Goal: Use online tool/utility: Utilize a website feature to perform a specific function

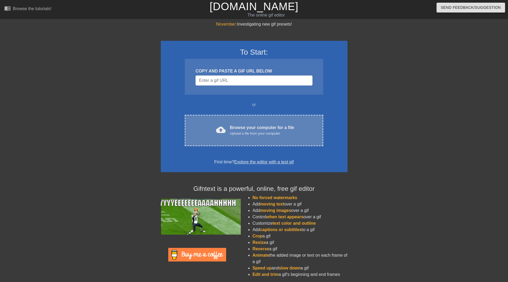
click at [224, 120] on div "cloud_upload Browse your computer for a file Upload a file from your computer C…" at bounding box center [254, 130] width 138 height 31
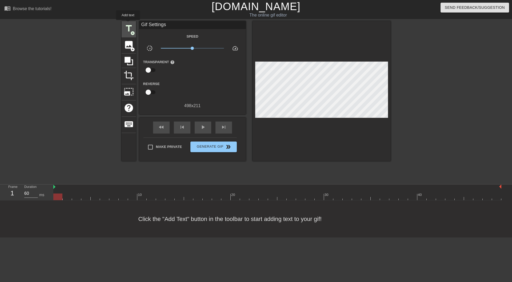
click at [128, 24] on span "title" at bounding box center [129, 28] width 10 height 10
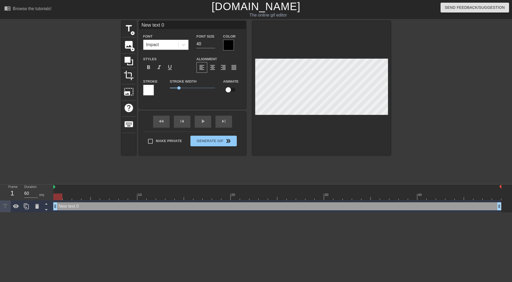
click at [171, 45] on div "Impact" at bounding box center [161, 45] width 35 height 10
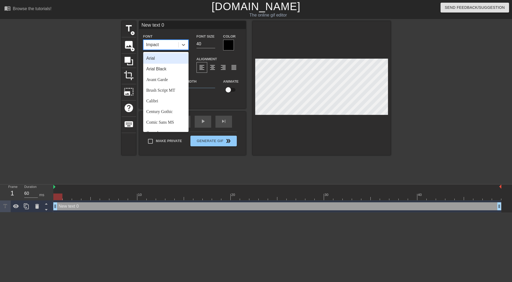
click at [215, 103] on div "New text 0 Font option Arial focused, 1 of 24. 24 results available. Use Up and…" at bounding box center [192, 64] width 107 height 87
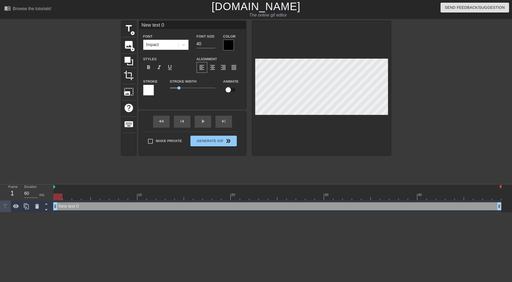
scroll to position [1, 1]
type input "l"
type textarea "l"
type input "L"
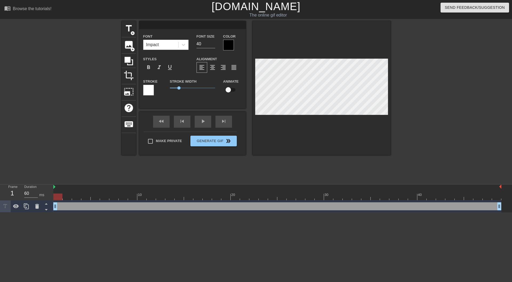
type textarea "L"
type input "Lo"
type textarea "Lo"
type input "Lol"
type textarea "Lol"
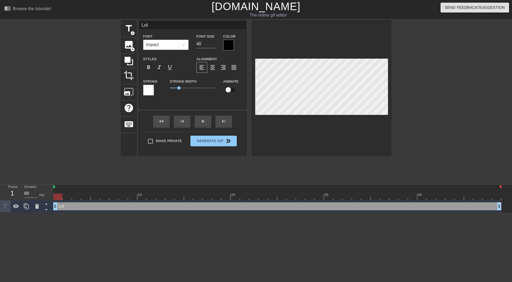
type input "Lolb"
type textarea "Lolb"
type input "Lolbo"
type textarea "Lolbo"
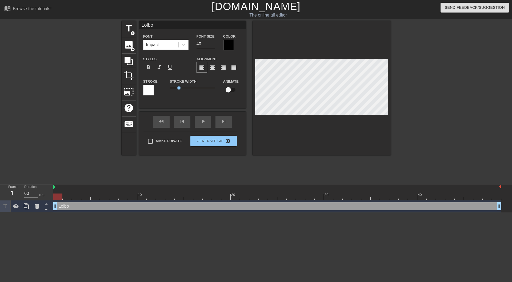
type input "Lolboy"
type textarea "Lolboy"
type input "Lolboy4"
type textarea "Lolboy4"
type input "Lolboy42"
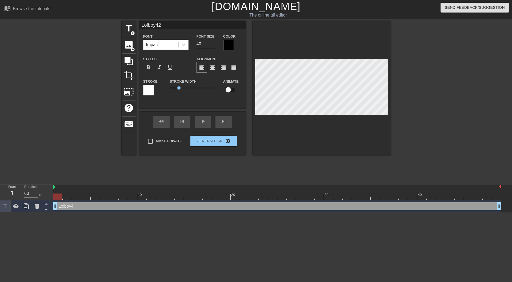
scroll to position [1, 1]
type textarea "Lolboy42"
paste textarea "OL"
type input "LOLboy42"
type textarea "LOLboy42"
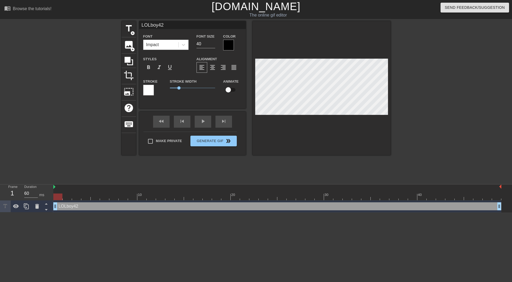
type input "LOLboy42"
type textarea "LOLboy42"
type input "LOLboy42 c"
type textarea "LOLboy42 c"
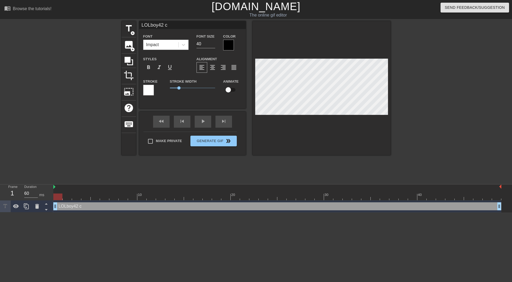
type input "LOLboy42"
type textarea "LOLboy42"
type input "LOLboy42 p"
type textarea "LOLboy42 pa"
type input "LOLboy42 pa"
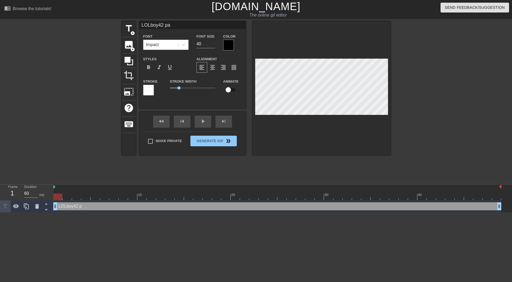
type textarea "LOLboy42 pas"
type input "LOLboy42 pass"
type textarea "LOLboy42 pass"
type input "LOLboy42 passw"
type textarea "LOLboy42 passw"
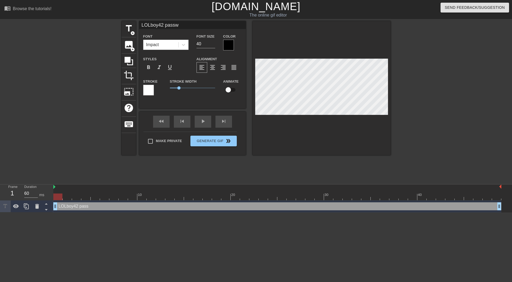
type input "LOLboy42 passwo"
type textarea "LOLboy42 passwo"
type input "LOLboy42 passwor"
type textarea "LOLboy42 passwor"
type input "LOLboy42 password"
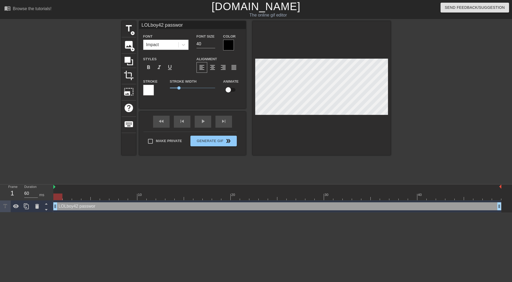
type textarea "LOLboy42 password"
type input "LOLboy42 password:"
type textarea "LOLboy42 password:"
type input "LOLboy42 password:"
type textarea "LOLboy42 password:"
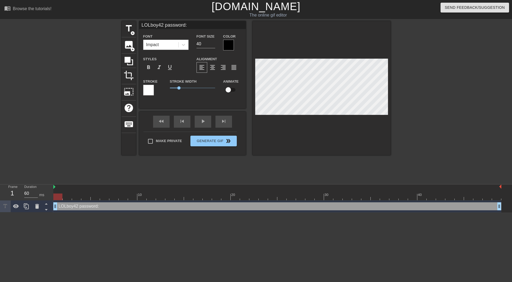
type input "LOLboy42 password: I"
type textarea "LOLboy42 password: I"
type input "LOLboy42 password: Ik"
type textarea "LOLboy42 password: Ik"
type input "LOLboy42 password: Ike"
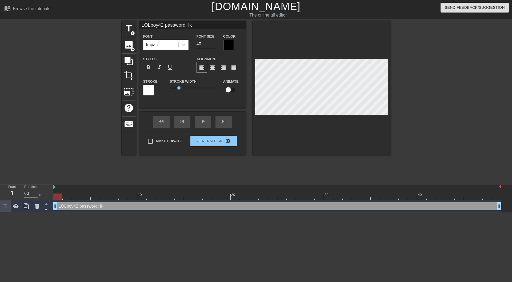
type textarea "LOLboy42 password: Ike"
type input "LOLboy42 password: Iker"
type textarea "LOLboy42 password: Iker"
type input "LOLboy42 password: [PERSON_NAME]"
type textarea "LOLboy42 password: [PERSON_NAME]"
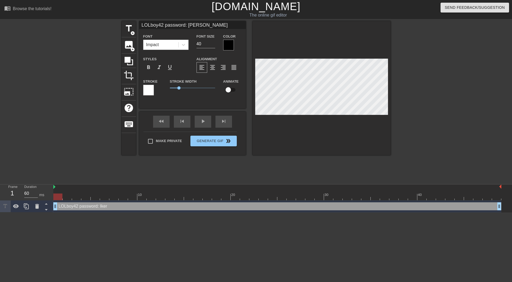
type input "LOLboy42 password: [PERSON_NAME]"
type textarea "LOLboy42 password: [PERSON_NAME]"
type input "LOLboy42 password: [PERSON_NAME]"
type textarea "LOLboy42 password: [PERSON_NAME]"
type input "LOLboy42 password: [SECURITY_DATA]"
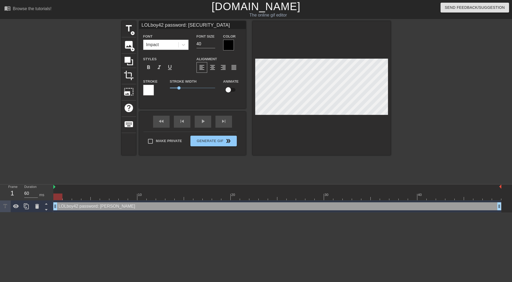
scroll to position [1, 3]
type textarea "LOLboy42 password: [SECURITY_DATA]"
drag, startPoint x: 178, startPoint y: 87, endPoint x: 173, endPoint y: 88, distance: 5.2
click at [173, 88] on span "0.35" at bounding box center [172, 87] width 3 height 3
click at [228, 43] on div at bounding box center [228, 45] width 11 height 11
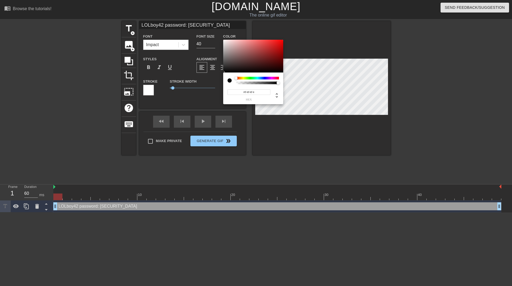
type input "#FFFFFF"
drag, startPoint x: 240, startPoint y: 66, endPoint x: 203, endPoint y: 20, distance: 59.0
click at [203, 20] on div "#FFFFFF hex" at bounding box center [256, 143] width 512 height 286
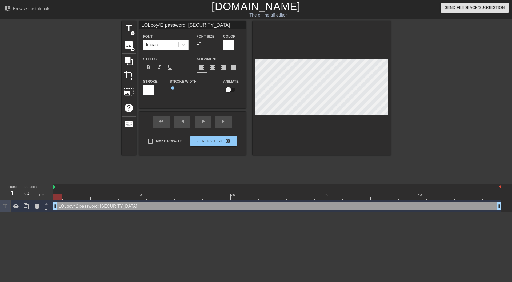
click at [151, 89] on div at bounding box center [148, 90] width 11 height 11
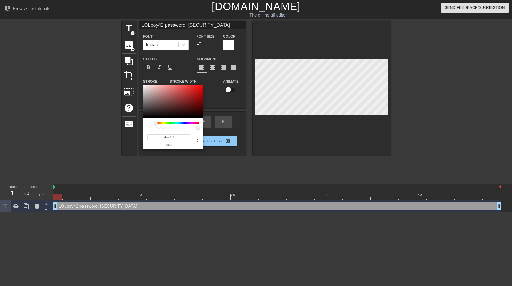
type input "#000000"
drag, startPoint x: 200, startPoint y: 130, endPoint x: 242, endPoint y: 164, distance: 54.3
click at [242, 164] on div "#000000 hex" at bounding box center [256, 143] width 512 height 286
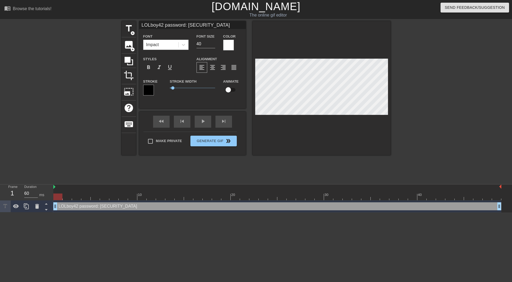
click at [230, 90] on input "checkbox" at bounding box center [228, 90] width 30 height 10
checkbox input "true"
drag, startPoint x: 188, startPoint y: 86, endPoint x: 184, endPoint y: 88, distance: 4.3
click at [184, 88] on span "1.6" at bounding box center [192, 88] width 45 height 6
click at [209, 44] on input "40" at bounding box center [206, 44] width 19 height 9
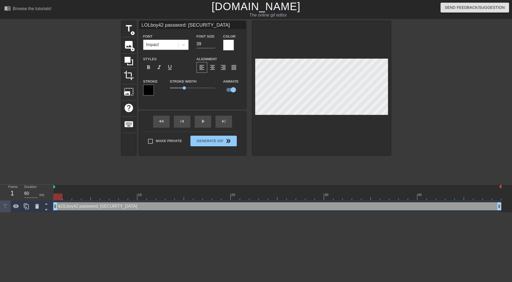
click at [212, 44] on input "39" at bounding box center [206, 44] width 19 height 9
click at [212, 44] on input "38" at bounding box center [206, 44] width 19 height 9
click at [212, 44] on input "23" at bounding box center [206, 44] width 19 height 9
drag, startPoint x: 177, startPoint y: 87, endPoint x: 173, endPoint y: 86, distance: 4.7
click at [173, 86] on span "0.3" at bounding box center [192, 88] width 45 height 6
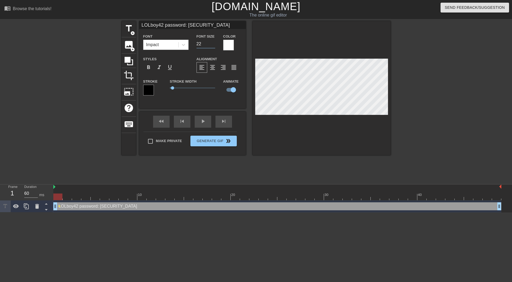
click at [213, 45] on input "22" at bounding box center [206, 44] width 19 height 9
click at [213, 45] on input "21" at bounding box center [206, 44] width 19 height 9
click at [213, 45] on input "20" at bounding box center [206, 44] width 19 height 9
click at [213, 45] on input "19" at bounding box center [206, 44] width 19 height 9
type input "18"
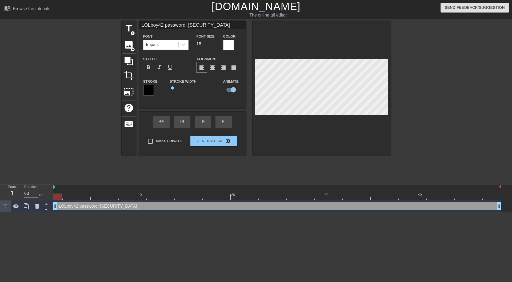
click at [213, 45] on input "18" at bounding box center [206, 44] width 19 height 9
click at [392, 71] on div "title add_circle image add_circle crop photo_size_select_large help keyboard LO…" at bounding box center [256, 101] width 512 height 160
click at [417, 87] on div at bounding box center [437, 101] width 80 height 160
click at [410, 92] on div at bounding box center [437, 101] width 80 height 160
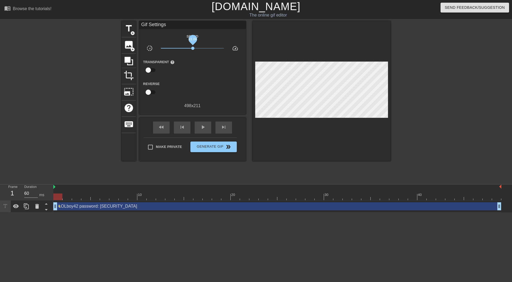
drag, startPoint x: 186, startPoint y: 48, endPoint x: 193, endPoint y: 49, distance: 6.4
click at [193, 49] on span "x1.04" at bounding box center [192, 48] width 63 height 6
click at [148, 70] on input "checkbox" at bounding box center [148, 70] width 30 height 10
click at [148, 70] on input "checkbox" at bounding box center [153, 70] width 30 height 10
checkbox input "false"
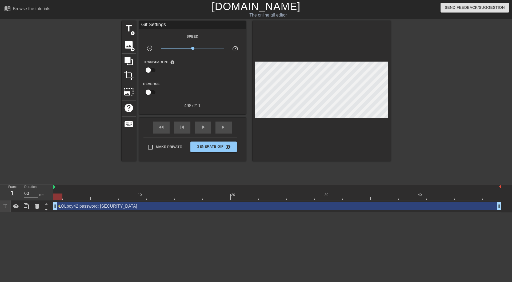
click at [150, 90] on input "checkbox" at bounding box center [148, 92] width 30 height 10
click at [150, 90] on input "checkbox" at bounding box center [153, 92] width 30 height 10
checkbox input "false"
click at [55, 188] on img at bounding box center [54, 187] width 2 height 4
click at [411, 99] on div at bounding box center [437, 101] width 80 height 160
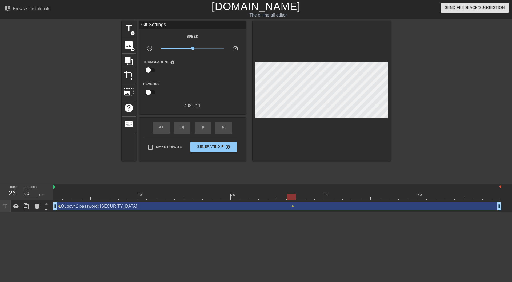
drag, startPoint x: 386, startPoint y: 196, endPoint x: 291, endPoint y: 188, distance: 95.8
click at [291, 188] on div "10 20 30 40" at bounding box center [277, 193] width 448 height 16
drag, startPoint x: 292, startPoint y: 208, endPoint x: 274, endPoint y: 208, distance: 17.6
click at [274, 208] on div "LOLboy42 password: [SECURITY_DATA] drag_handle drag_handle" at bounding box center [277, 206] width 448 height 8
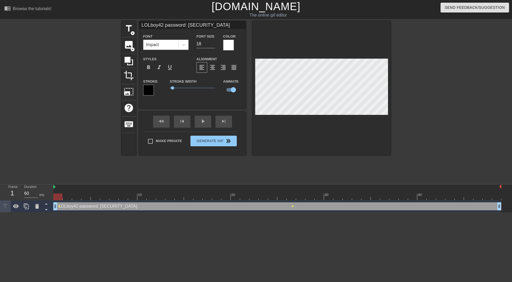
click at [75, 207] on div "LOLboy42 password: [SECURITY_DATA] drag_handle drag_handle" at bounding box center [277, 206] width 448 height 8
drag, startPoint x: 229, startPoint y: 204, endPoint x: 138, endPoint y: 205, distance: 91.5
click at [138, 205] on div "LOLboy42 password: [SECURITY_DATA] drag_handle drag_handle" at bounding box center [277, 206] width 448 height 8
click at [232, 86] on input "checkbox" at bounding box center [233, 90] width 30 height 10
click at [213, 85] on input "checkbox" at bounding box center [228, 90] width 30 height 10
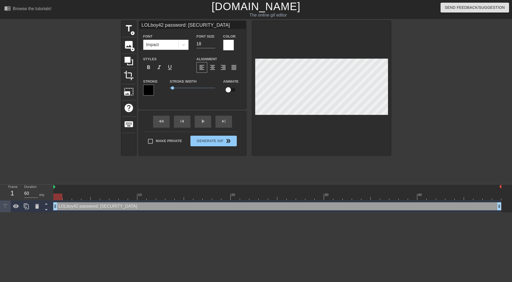
checkbox input "true"
click at [406, 92] on div at bounding box center [437, 101] width 80 height 160
click at [177, 43] on div "Impact" at bounding box center [161, 45] width 35 height 10
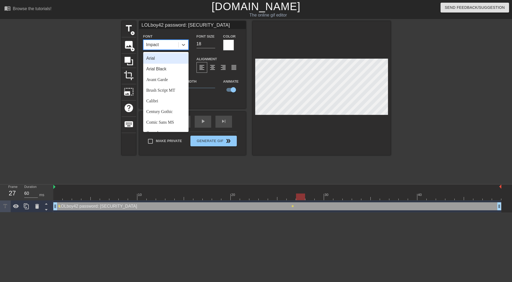
click at [169, 62] on div "Arial" at bounding box center [165, 58] width 45 height 11
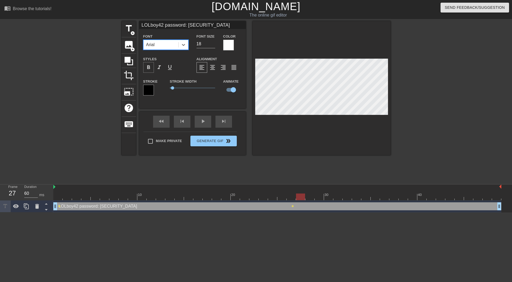
click at [148, 64] on div "format_bold" at bounding box center [148, 67] width 11 height 11
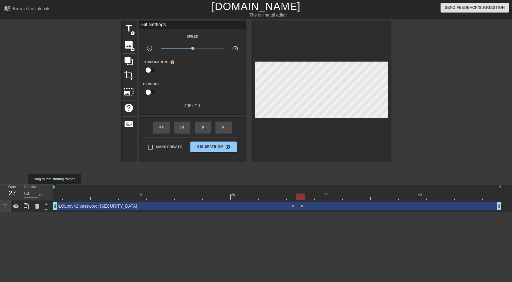
click at [55, 188] on img at bounding box center [54, 187] width 2 height 4
click at [55, 187] on img at bounding box center [54, 187] width 2 height 4
drag, startPoint x: 292, startPoint y: 208, endPoint x: 297, endPoint y: 208, distance: 4.5
click at [297, 208] on div "LOLboy42 password: [SECURITY_DATA] drag_handle drag_handle" at bounding box center [277, 206] width 448 height 8
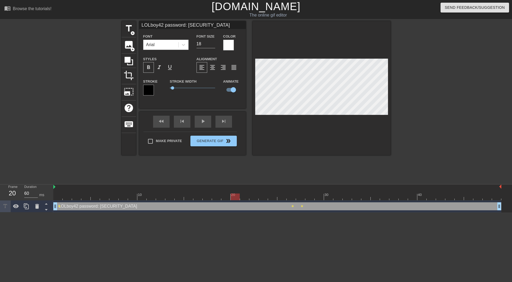
drag, startPoint x: 294, startPoint y: 205, endPoint x: 274, endPoint y: 206, distance: 19.8
click at [274, 206] on div "LOLboy42 password: [SECURITY_DATA] drag_handle drag_handle" at bounding box center [277, 206] width 448 height 8
drag, startPoint x: 238, startPoint y: 196, endPoint x: 294, endPoint y: 197, distance: 56.6
click at [294, 197] on div at bounding box center [291, 197] width 9 height 7
drag, startPoint x: 89, startPoint y: 195, endPoint x: 58, endPoint y: 195, distance: 30.4
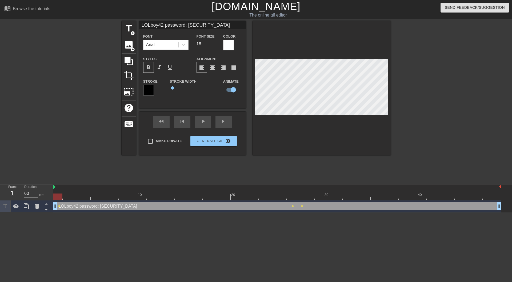
click at [58, 195] on div at bounding box center [277, 197] width 448 height 7
click at [231, 90] on input "checkbox" at bounding box center [233, 90] width 30 height 10
checkbox input "false"
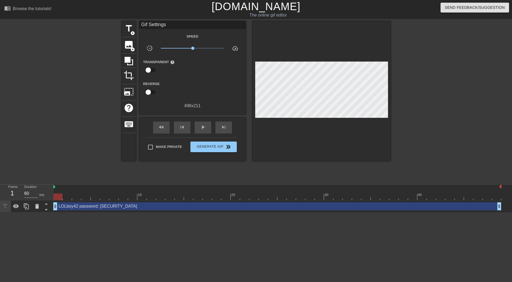
drag, startPoint x: 320, startPoint y: 194, endPoint x: 39, endPoint y: 197, distance: 280.9
click at [29, 198] on div "Frame 1 Duration 60 ms 10 20 30 40 LOLboy42 password: [SECURITY_DATA] drag_hand…" at bounding box center [256, 199] width 512 height 28
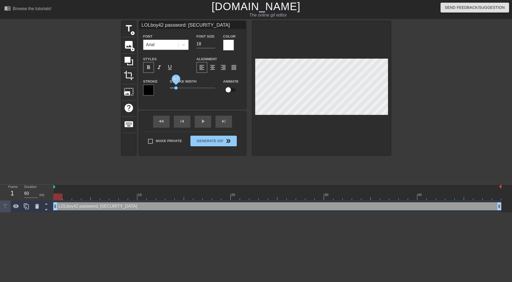
click at [176, 87] on span "0.7" at bounding box center [192, 88] width 45 height 6
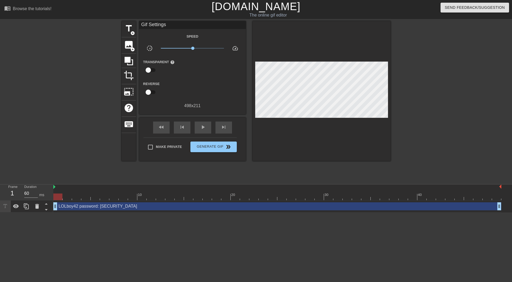
click at [38, 86] on div at bounding box center [75, 101] width 80 height 160
click at [229, 146] on span "double_arrow" at bounding box center [228, 147] width 6 height 6
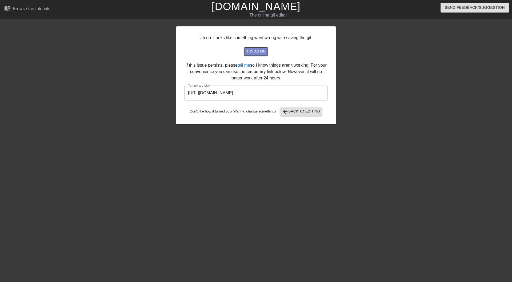
click at [254, 52] on span "try again" at bounding box center [255, 52] width 19 height 6
click at [270, 90] on input "[URL][DOMAIN_NAME]" at bounding box center [256, 93] width 144 height 15
